Goal: Task Accomplishment & Management: Complete application form

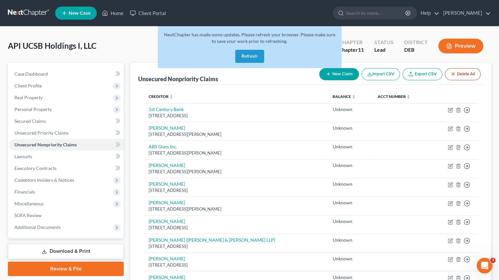
drag, startPoint x: 246, startPoint y: 57, endPoint x: 82, endPoint y: 82, distance: 166.1
click at [246, 57] on button "Refresh" at bounding box center [249, 56] width 29 height 13
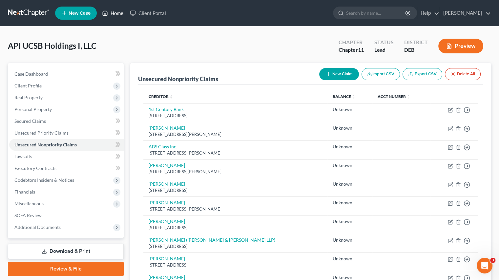
click at [117, 14] on link "Home" at bounding box center [113, 13] width 28 height 12
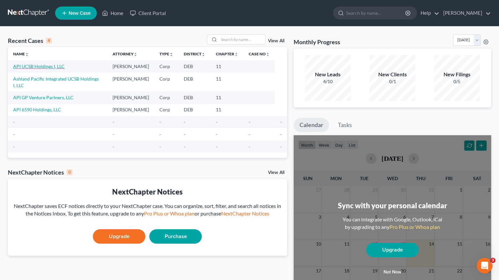
click at [43, 67] on link "API UCSB Holdings I, LLC" at bounding box center [38, 67] width 51 height 6
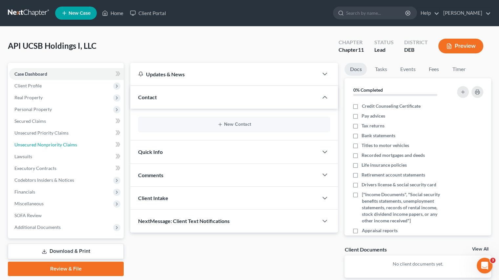
click at [43, 147] on span "Unsecured Nonpriority Claims" at bounding box center [45, 145] width 63 height 6
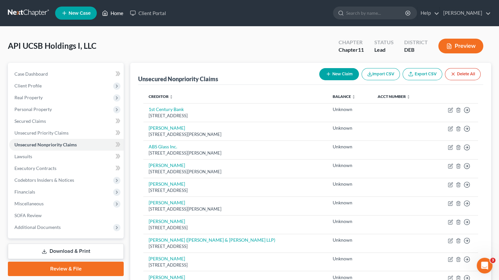
click at [115, 15] on link "Home" at bounding box center [113, 13] width 28 height 12
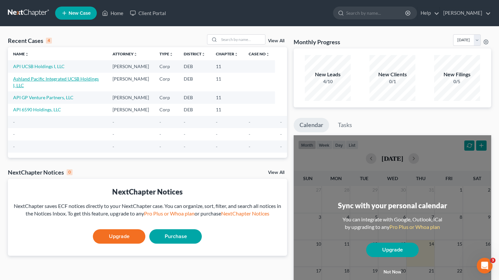
click at [41, 77] on link "Ashland Pacific Integrated UCSB Holdings I, LLC" at bounding box center [56, 82] width 86 height 12
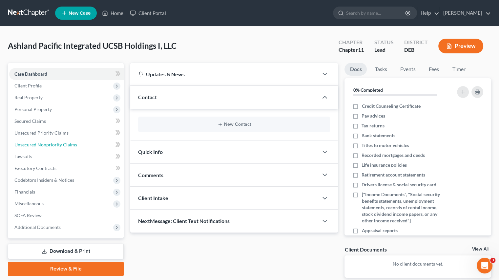
click at [37, 146] on span "Unsecured Nonpriority Claims" at bounding box center [45, 145] width 63 height 6
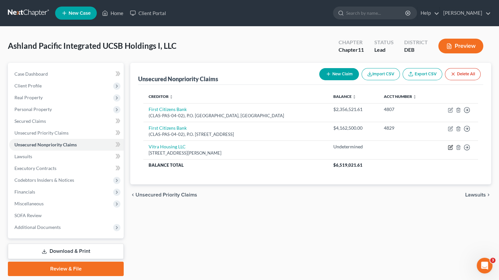
click at [450, 147] on icon "button" at bounding box center [450, 146] width 3 height 3
select select "15"
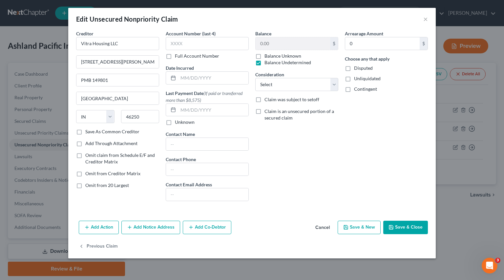
click at [264, 65] on label "Balance Undetermined" at bounding box center [287, 62] width 47 height 7
click at [267, 64] on input "Balance Undetermined" at bounding box center [269, 61] width 4 height 4
checkbox input "false"
click at [264, 54] on label "Balance Unknown" at bounding box center [282, 56] width 37 height 7
click at [267, 54] on input "Balance Unknown" at bounding box center [269, 55] width 4 height 4
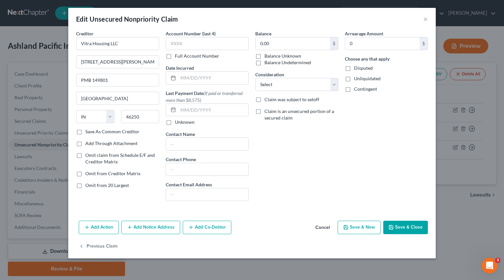
checkbox input "true"
click at [409, 228] on button "Save & Close" at bounding box center [405, 228] width 45 height 14
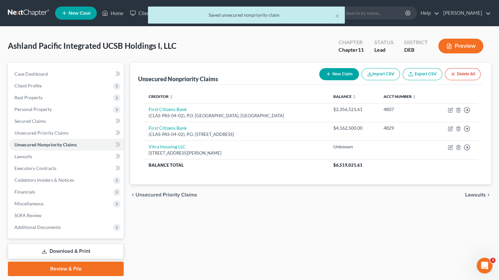
click at [115, 10] on div "× Saved unsecured nonpriority claim" at bounding box center [246, 17] width 499 height 20
click at [114, 10] on link "Home" at bounding box center [113, 13] width 28 height 12
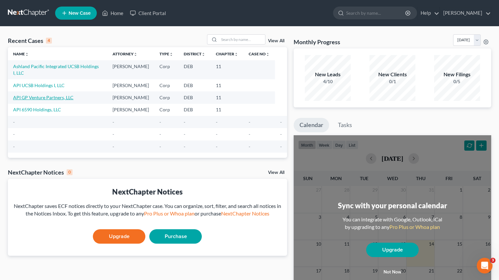
click at [33, 95] on link "API GP Venture Partners, LLC" at bounding box center [43, 98] width 60 height 6
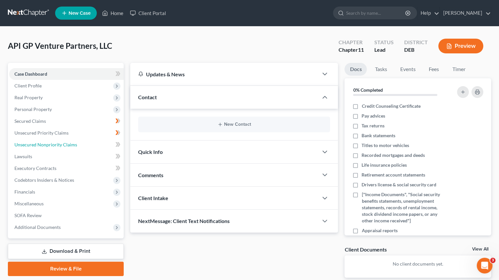
click at [42, 143] on span "Unsecured Nonpriority Claims" at bounding box center [45, 145] width 63 height 6
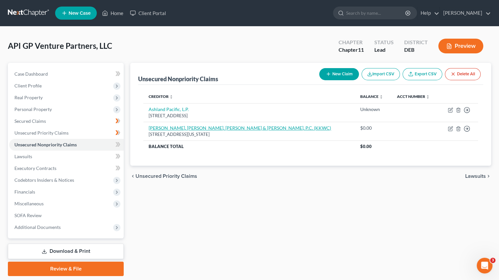
click at [217, 127] on link "Kleinberg, Kaplan, Wolff & Cohen, P.C. (KKWC)" at bounding box center [240, 128] width 182 height 6
select select "35"
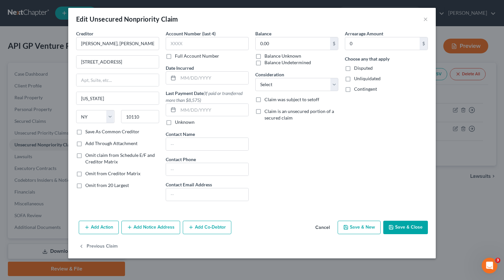
click at [264, 56] on label "Balance Unknown" at bounding box center [282, 56] width 37 height 7
click at [267, 56] on input "Balance Unknown" at bounding box center [269, 55] width 4 height 4
checkbox input "true"
click at [408, 230] on button "Save & Close" at bounding box center [405, 228] width 45 height 14
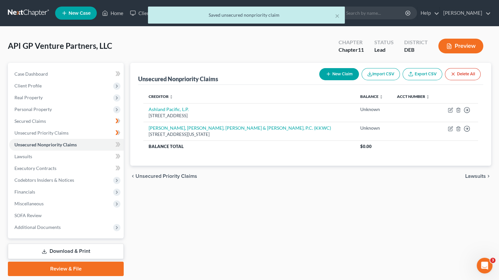
click at [111, 14] on div "× Saved unsecured nonpriority claim" at bounding box center [246, 17] width 499 height 20
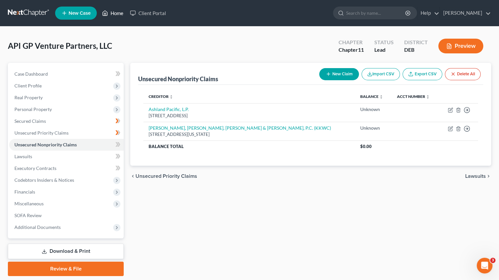
click at [112, 13] on link "Home" at bounding box center [113, 13] width 28 height 12
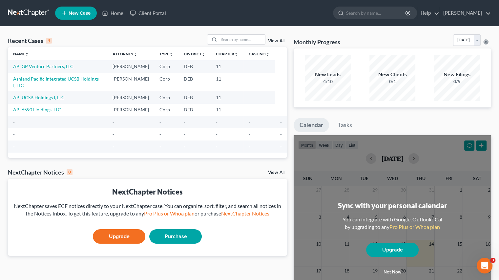
click at [43, 107] on link "API 6590 Holdings, LLC" at bounding box center [37, 110] width 48 height 6
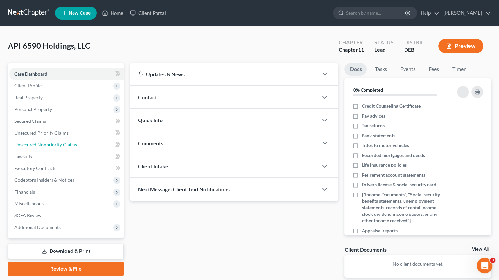
click at [33, 147] on span "Unsecured Nonpriority Claims" at bounding box center [45, 145] width 63 height 6
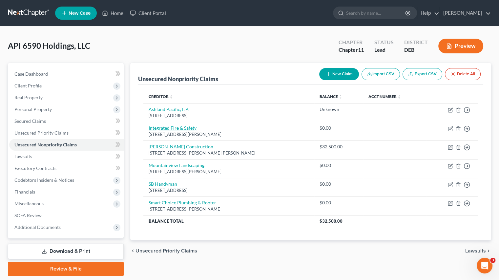
click at [184, 129] on link "Integrated Fire & Safety" at bounding box center [173, 128] width 48 height 6
select select "4"
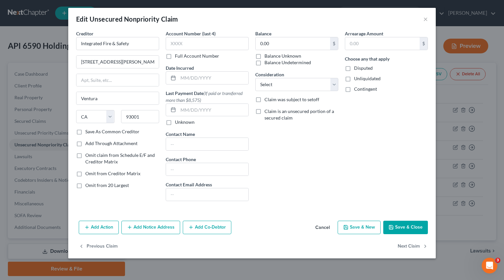
click at [264, 59] on label "Balance Undetermined" at bounding box center [287, 62] width 47 height 7
click at [267, 59] on input "Balance Undetermined" at bounding box center [269, 61] width 4 height 4
checkbox input "true"
click at [264, 55] on label "Balance Unknown" at bounding box center [282, 56] width 37 height 7
click at [267, 55] on input "Balance Unknown" at bounding box center [269, 55] width 4 height 4
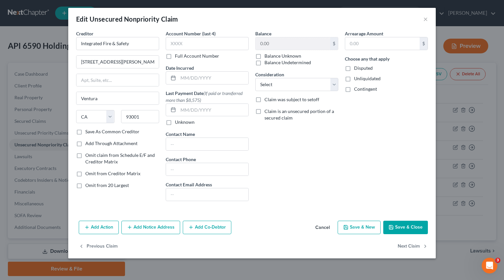
checkbox input "true"
click at [264, 63] on label "Balance Undetermined" at bounding box center [287, 62] width 47 height 7
click at [267, 63] on input "Balance Undetermined" at bounding box center [269, 61] width 4 height 4
checkbox input "true"
checkbox input "false"
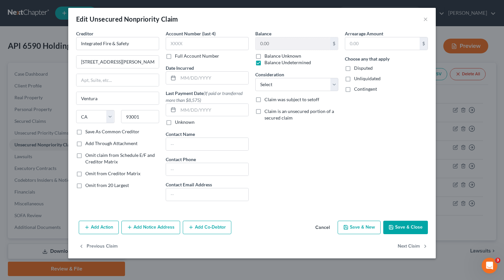
click at [264, 59] on label "Balance Undetermined" at bounding box center [287, 62] width 47 height 7
click at [267, 59] on input "Balance Undetermined" at bounding box center [269, 61] width 4 height 4
checkbox input "false"
click at [264, 57] on label "Balance Unknown" at bounding box center [282, 56] width 37 height 7
click at [267, 57] on input "Balance Unknown" at bounding box center [269, 55] width 4 height 4
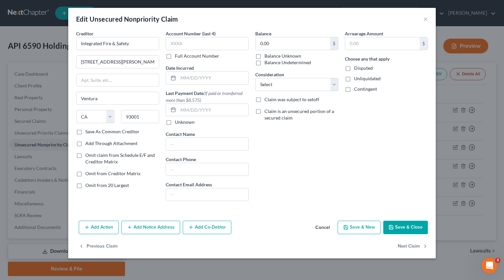
checkbox input "true"
click at [408, 224] on button "Save & Close" at bounding box center [405, 228] width 45 height 14
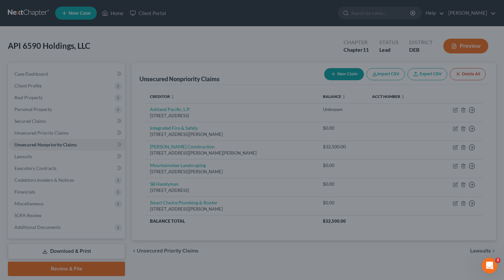
type input "0"
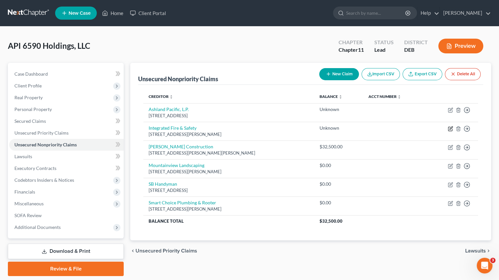
click at [451, 128] on icon "button" at bounding box center [450, 128] width 3 height 3
select select "4"
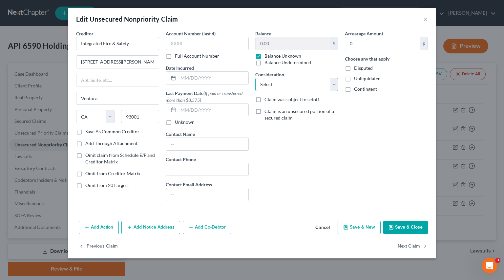
click at [333, 86] on select "Select Cable / Satellite Services Collection Agency Credit Card Debt Debt Couns…" at bounding box center [296, 84] width 83 height 13
select select "15"
click at [255, 78] on select "Select Cable / Satellite Services Collection Agency Credit Card Debt Debt Couns…" at bounding box center [296, 84] width 83 height 13
click at [393, 228] on icon "button" at bounding box center [391, 228] width 4 height 4
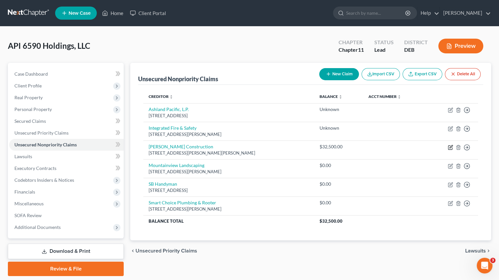
click at [449, 148] on icon "button" at bounding box center [450, 146] width 3 height 3
select select "4"
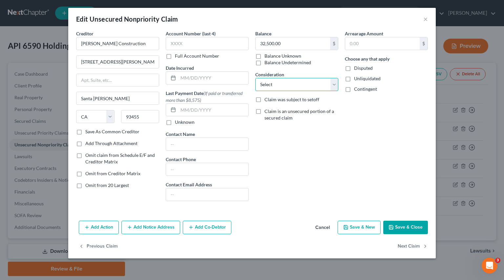
click at [330, 82] on select "Select Cable / Satellite Services Collection Agency Credit Card Debt Debt Couns…" at bounding box center [296, 84] width 83 height 13
select select "5"
click at [255, 78] on select "Select Cable / Satellite Services Collection Agency Credit Card Debt Debt Couns…" at bounding box center [296, 84] width 83 height 13
click at [411, 228] on button "Save & Close" at bounding box center [405, 228] width 45 height 14
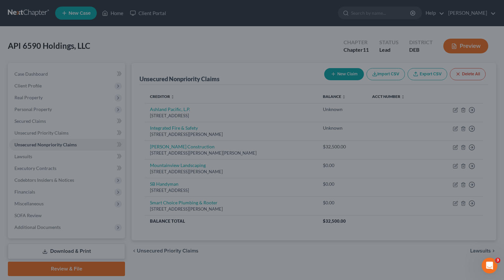
type input "0"
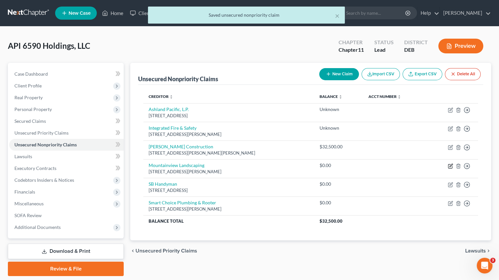
click at [450, 167] on icon "button" at bounding box center [450, 166] width 5 height 5
select select "4"
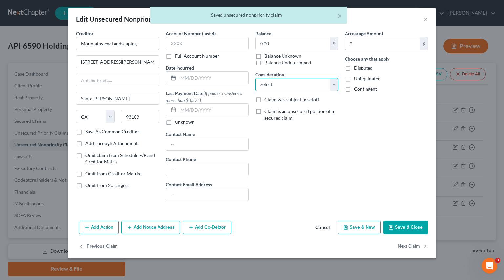
click at [333, 86] on select "Select Cable / Satellite Services Collection Agency Credit Card Debt Debt Couns…" at bounding box center [296, 84] width 83 height 13
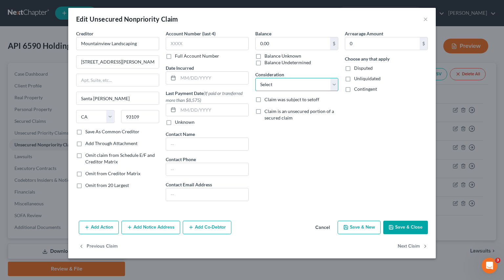
select select "14"
click at [255, 78] on select "Select Cable / Satellite Services Collection Agency Credit Card Debt Debt Couns…" at bounding box center [296, 84] width 83 height 13
click at [409, 232] on button "Save & Close" at bounding box center [405, 228] width 45 height 14
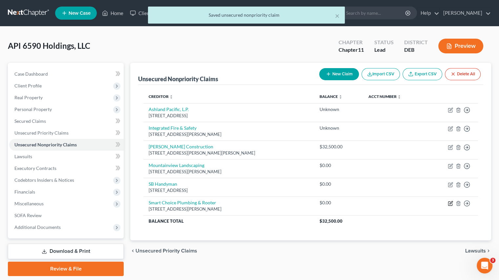
click at [450, 204] on icon "button" at bounding box center [450, 203] width 5 height 5
select select "4"
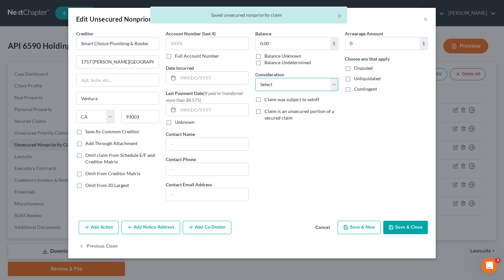
click at [282, 81] on select "Select Cable / Satellite Services Collection Agency Credit Card Debt Debt Couns…" at bounding box center [296, 84] width 83 height 13
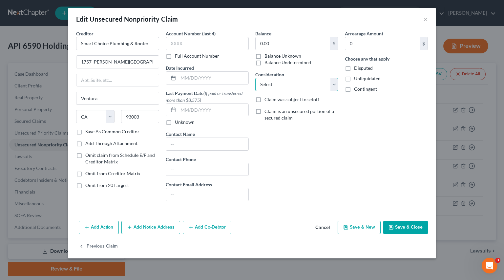
select select "5"
click at [255, 78] on select "Select Cable / Satellite Services Collection Agency Credit Card Debt Debt Couns…" at bounding box center [296, 84] width 83 height 13
click at [356, 233] on button "Save & New" at bounding box center [358, 228] width 43 height 14
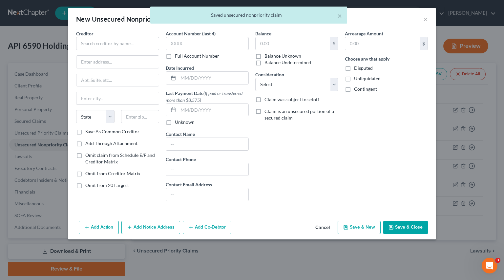
click at [426, 20] on div "× Saved unsecured nonpriority claim" at bounding box center [249, 17] width 504 height 20
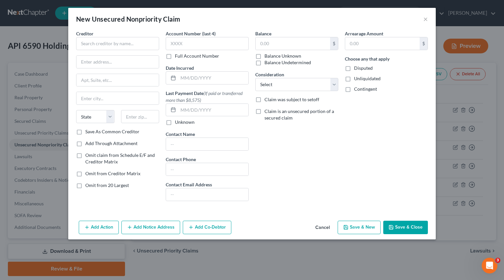
click at [324, 227] on button "Cancel" at bounding box center [322, 228] width 25 height 13
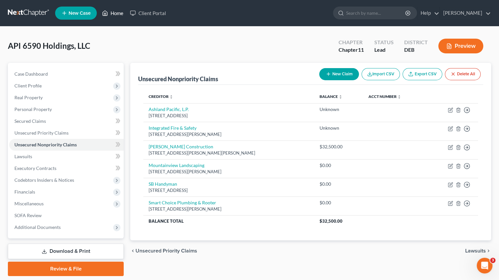
click at [116, 13] on link "Home" at bounding box center [113, 13] width 28 height 12
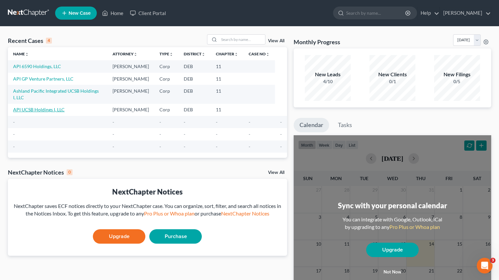
click at [39, 107] on link "API UCSB Holdings I, LLC" at bounding box center [38, 110] width 51 height 6
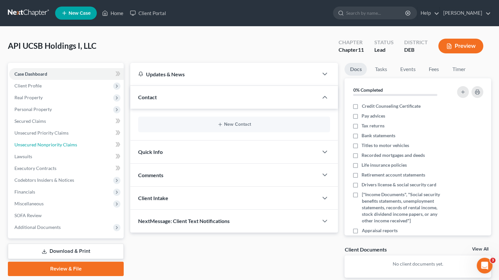
click at [43, 149] on link "Unsecured Nonpriority Claims" at bounding box center [66, 145] width 114 height 12
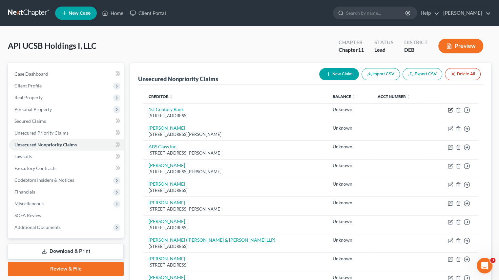
click at [450, 110] on icon "button" at bounding box center [450, 110] width 5 height 5
select select "4"
select select "2"
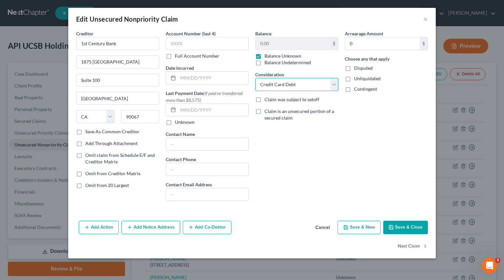
click at [332, 85] on select "Select Cable / Satellite Services Collection Agency Credit Card Debt Debt Couns…" at bounding box center [296, 84] width 83 height 13
drag, startPoint x: 428, startPoint y: 17, endPoint x: 423, endPoint y: 22, distance: 7.2
click at [428, 17] on div "Edit Unsecured Nonpriority Claim ×" at bounding box center [251, 19] width 367 height 22
click at [426, 22] on button "×" at bounding box center [425, 19] width 5 height 8
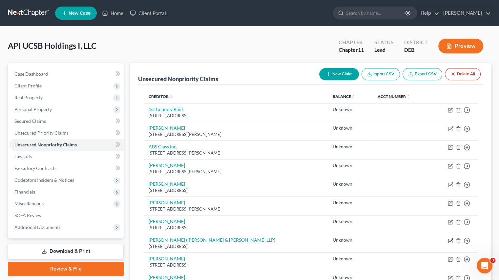
click at [448, 240] on icon "button" at bounding box center [450, 241] width 4 height 4
select select "4"
select select "2"
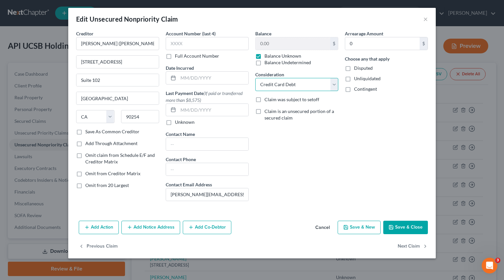
click at [336, 87] on select "Select Cable / Satellite Services Collection Agency Credit Card Debt Debt Couns…" at bounding box center [296, 84] width 83 height 13
click at [264, 63] on label "Balance Undetermined" at bounding box center [287, 62] width 47 height 7
click at [267, 63] on input "Balance Undetermined" at bounding box center [269, 61] width 4 height 4
checkbox input "true"
checkbox input "false"
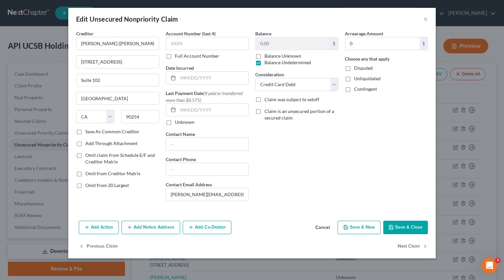
click at [264, 63] on label "Balance Undetermined" at bounding box center [287, 62] width 47 height 7
click at [267, 63] on input "Balance Undetermined" at bounding box center [269, 61] width 4 height 4
click at [264, 64] on label "Balance Undetermined" at bounding box center [287, 62] width 47 height 7
click at [267, 64] on input "Balance Undetermined" at bounding box center [269, 61] width 4 height 4
checkbox input "true"
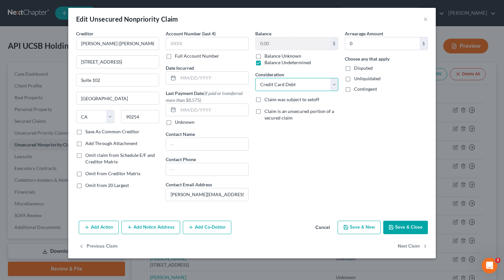
click at [330, 85] on select "Select Cable / Satellite Services Collection Agency Credit Card Debt Debt Couns…" at bounding box center [296, 84] width 83 height 13
drag, startPoint x: 386, startPoint y: 123, endPoint x: 387, endPoint y: 137, distance: 14.8
click at [386, 123] on div "Arrearage Amount 0 $ Choose any that apply Disputed Unliquidated Contingent" at bounding box center [386, 118] width 90 height 176
click at [405, 228] on button "Save & Close" at bounding box center [405, 228] width 45 height 14
